Goal: Transaction & Acquisition: Purchase product/service

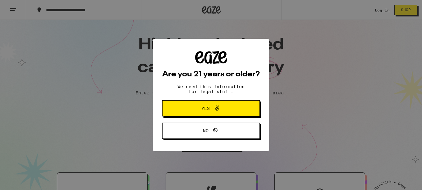
click at [258, 106] on button "Yes" at bounding box center [211, 108] width 98 height 16
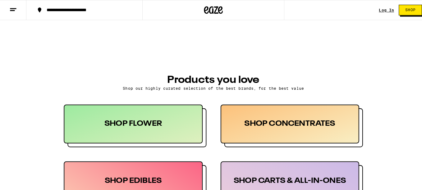
scroll to position [282, 0]
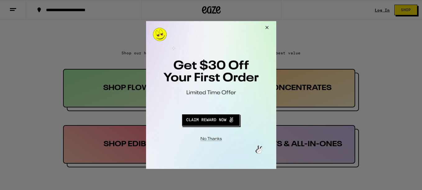
click at [215, 138] on button "Close Modal" at bounding box center [210, 138] width 126 height 10
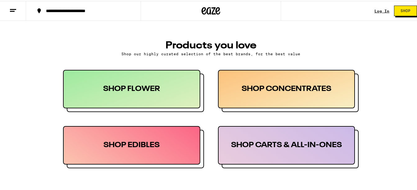
click at [149, 98] on div "SHOP FLOWER" at bounding box center [131, 88] width 137 height 39
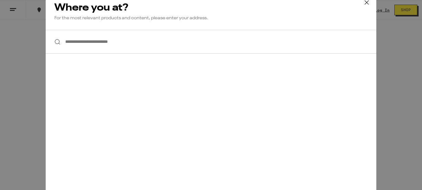
click at [129, 49] on input "**********" at bounding box center [211, 42] width 330 height 24
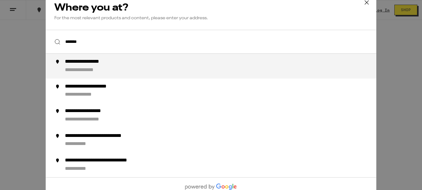
click at [116, 70] on div "**********" at bounding box center [223, 66] width 317 height 15
type input "**********"
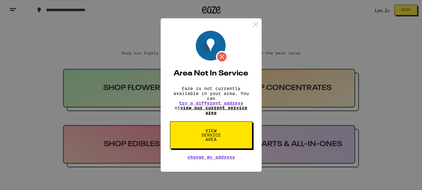
click at [212, 114] on link "view our current service area" at bounding box center [213, 110] width 67 height 10
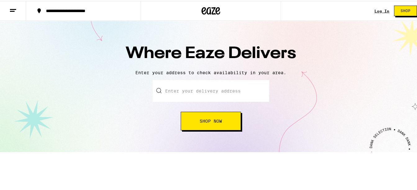
click at [223, 90] on input "text" at bounding box center [211, 90] width 116 height 22
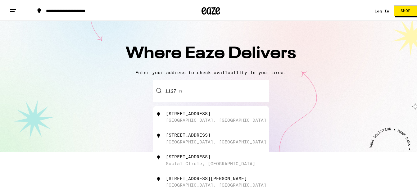
click at [208, 117] on div "[STREET_ADDRESS]" at bounding box center [221, 116] width 111 height 12
type input "[STREET_ADDRESS]"
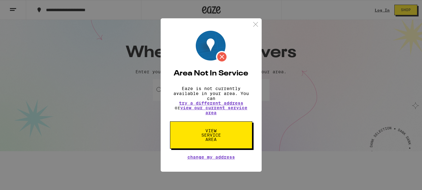
click at [234, 136] on button "View Service Area" at bounding box center [211, 134] width 82 height 27
click at [228, 137] on button "View Service Area" at bounding box center [211, 134] width 82 height 27
click at [207, 134] on span "View Service Area" at bounding box center [211, 135] width 32 height 13
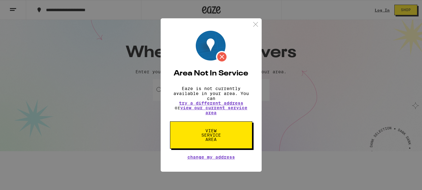
click at [207, 134] on span "View Service Area" at bounding box center [211, 135] width 32 height 13
click at [258, 20] on img at bounding box center [256, 24] width 8 height 8
